Goal: Information Seeking & Learning: Learn about a topic

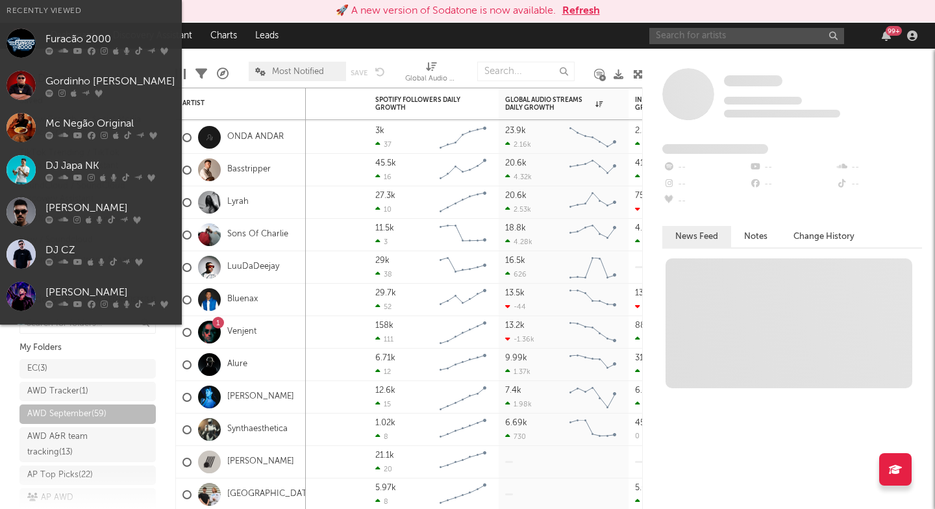
click at [690, 30] on input "text" at bounding box center [746, 36] width 195 height 16
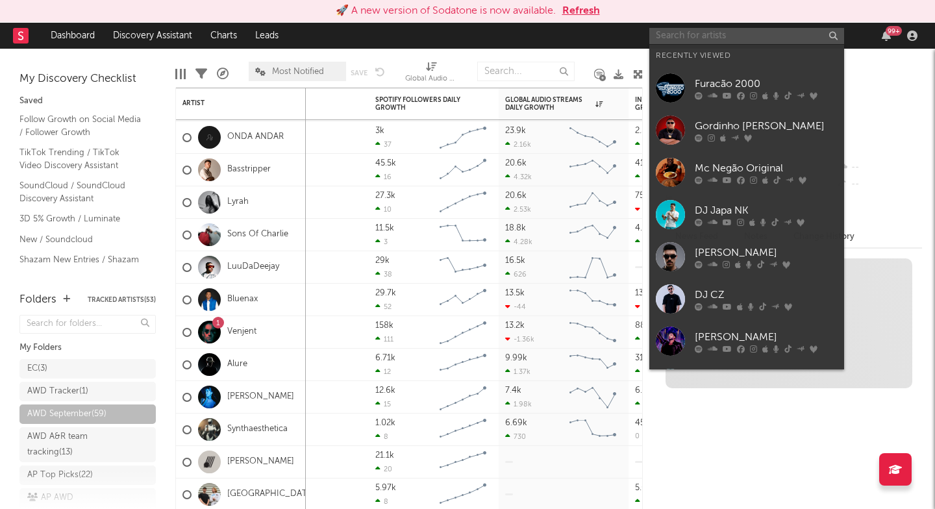
paste input "[URL][DOMAIN_NAME]"
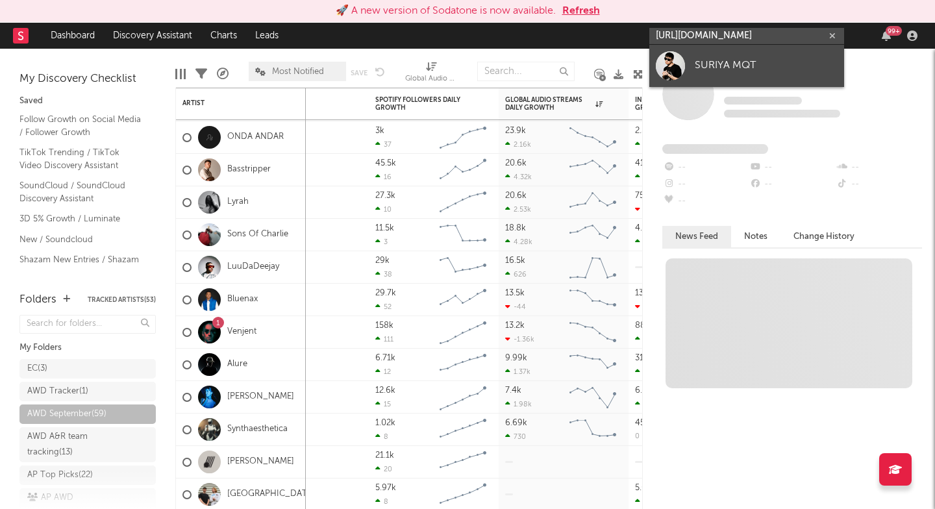
type input "[URL][DOMAIN_NAME]"
click at [697, 66] on div "SURIYA MQT" at bounding box center [766, 66] width 143 height 16
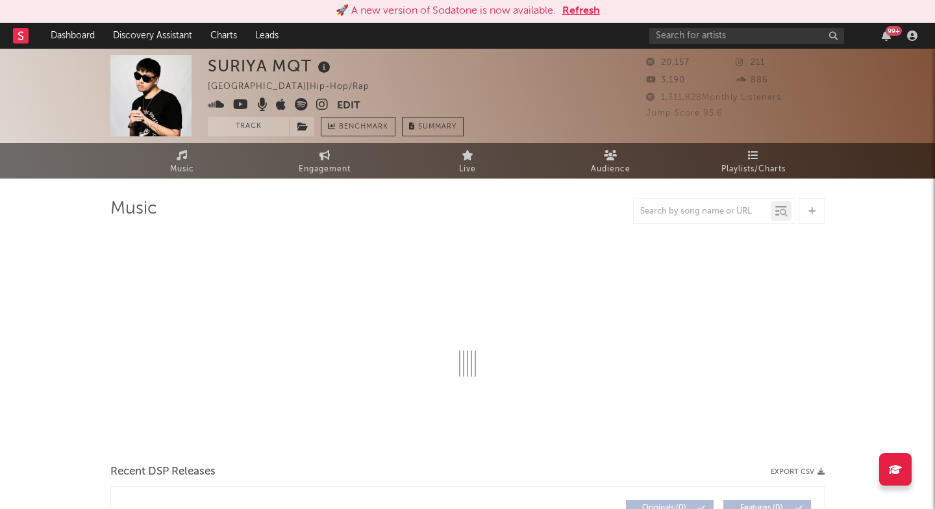
select select "1w"
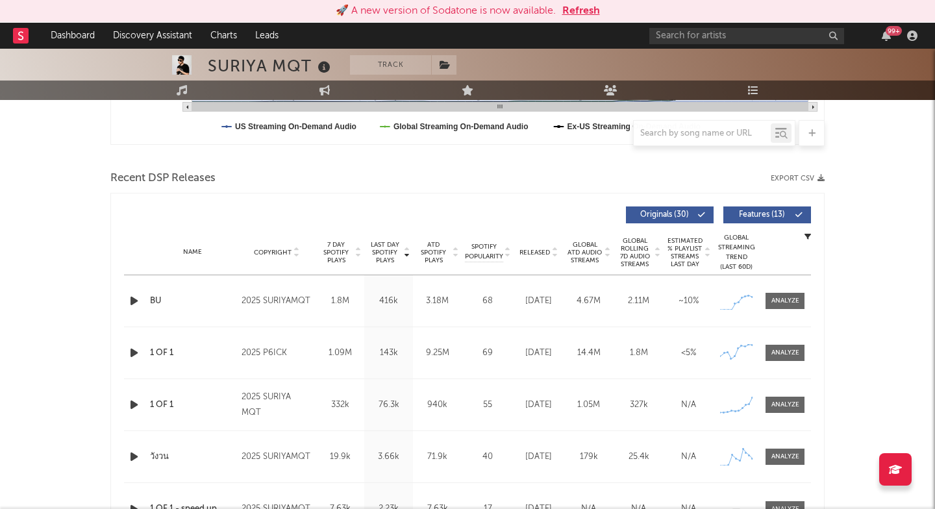
scroll to position [408, 0]
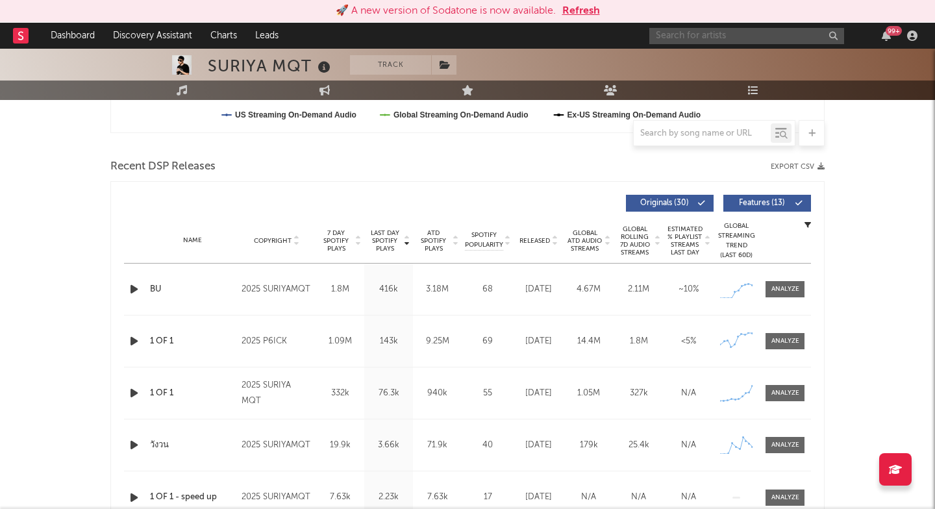
click at [691, 39] on input "text" at bounding box center [746, 36] width 195 height 16
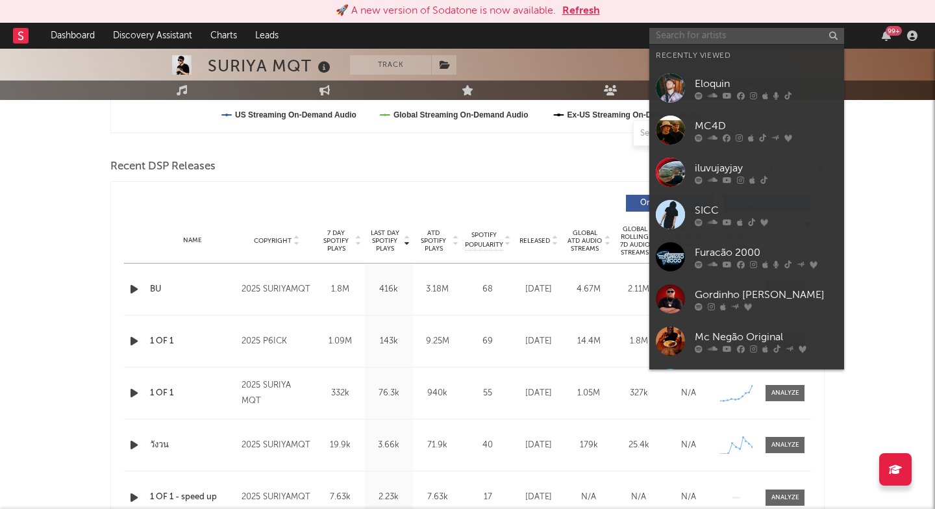
paste input "[URL][DOMAIN_NAME]"
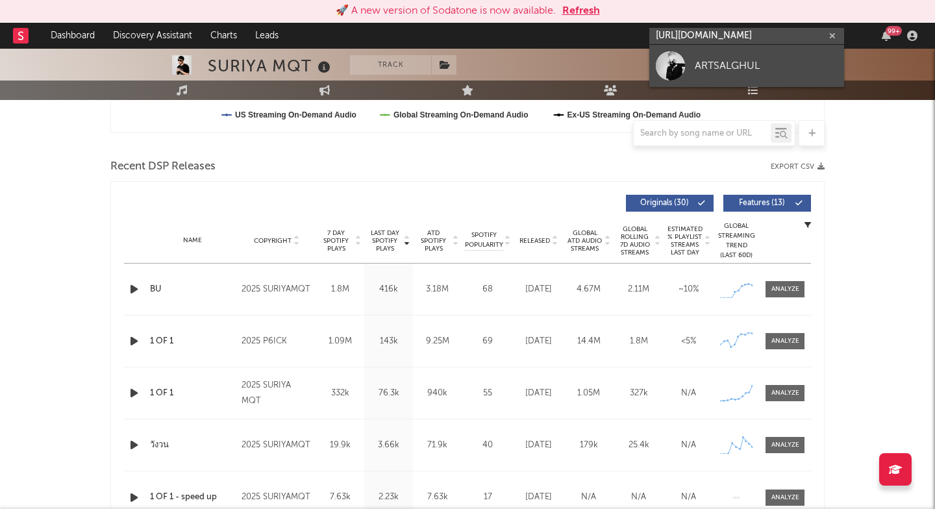
type input "[URL][DOMAIN_NAME]"
click at [694, 54] on link "ARTSALGHUL" at bounding box center [746, 66] width 195 height 42
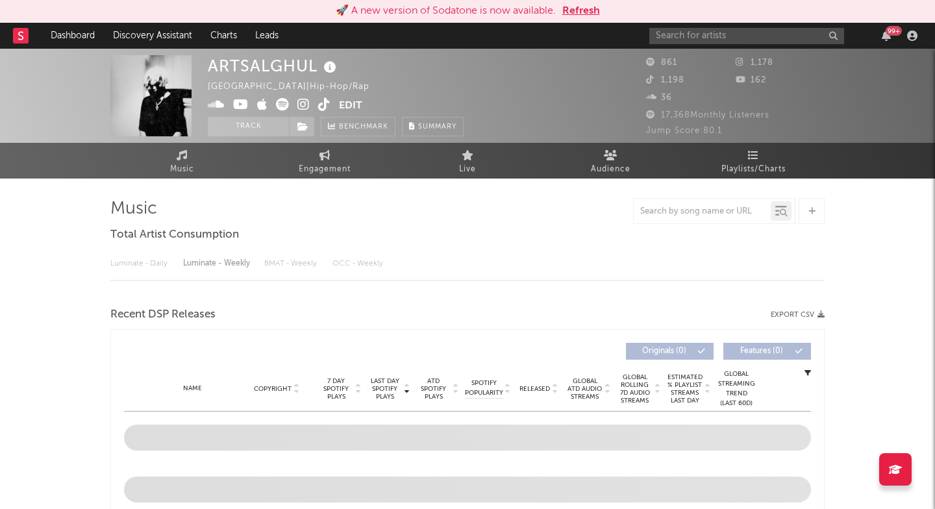
select select "1w"
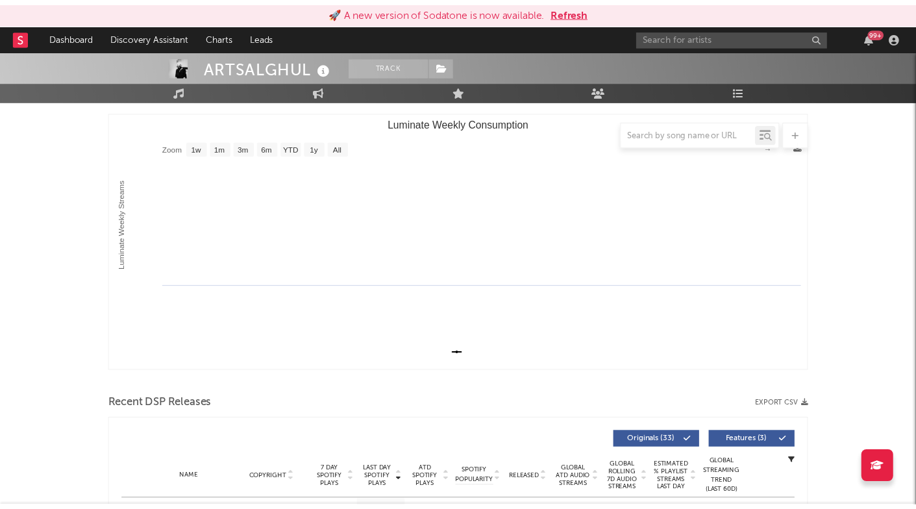
scroll to position [333, 0]
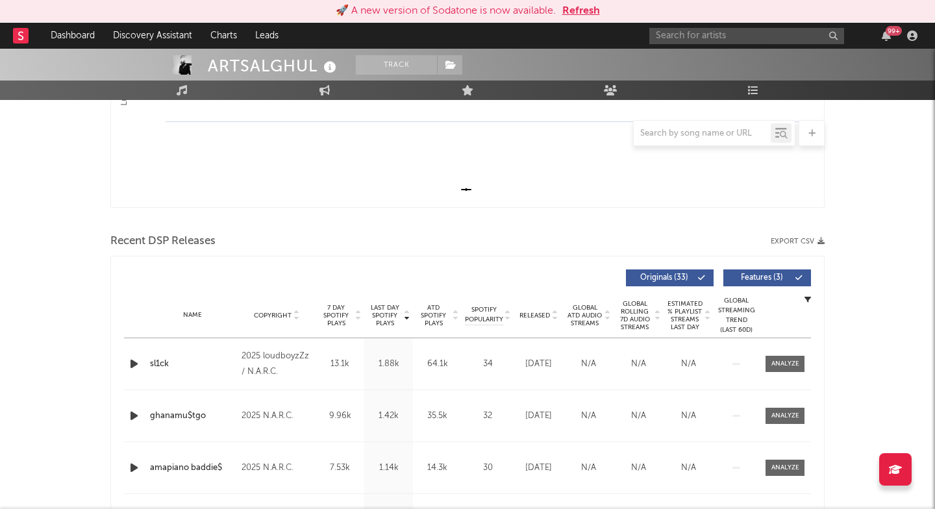
click at [378, 322] on span "Last Day Spotify Plays" at bounding box center [384, 315] width 34 height 23
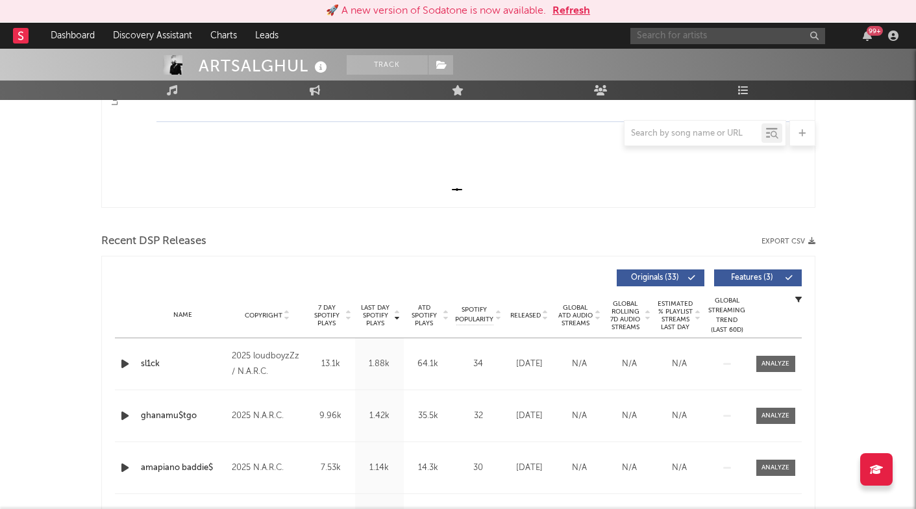
click at [689, 30] on input "text" at bounding box center [727, 36] width 195 height 16
